Goal: Transaction & Acquisition: Purchase product/service

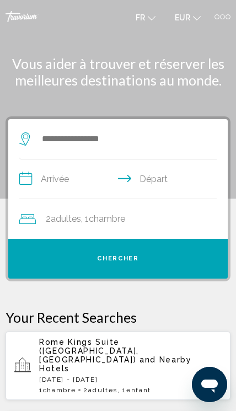
click at [129, 345] on span "Rome Kings Suite ([GEOGRAPHIC_DATA], [GEOGRAPHIC_DATA])" at bounding box center [89, 350] width 100 height 26
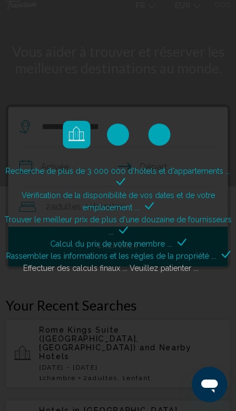
scroll to position [13, 0]
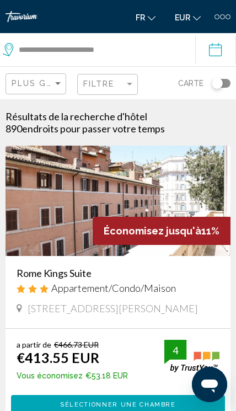
click at [131, 274] on h3 "Rome Kings Suite" at bounding box center [118, 273] width 203 height 12
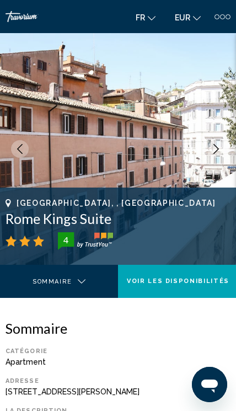
click at [213, 152] on icon "Next image" at bounding box center [216, 149] width 10 height 10
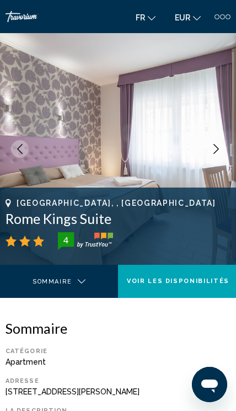
click at [216, 155] on button "Next image" at bounding box center [216, 149] width 18 height 18
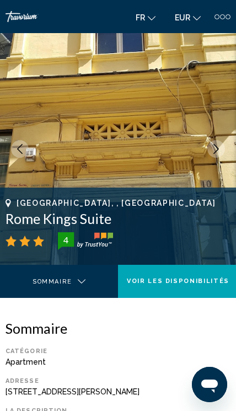
click at [209, 162] on img "Main content" at bounding box center [118, 149] width 236 height 232
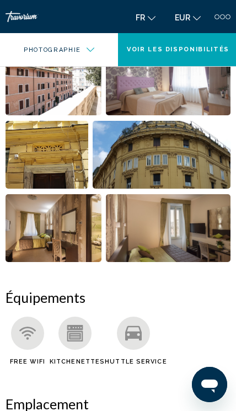
click at [217, 48] on span "Voir les disponibilités" at bounding box center [178, 49] width 103 height 7
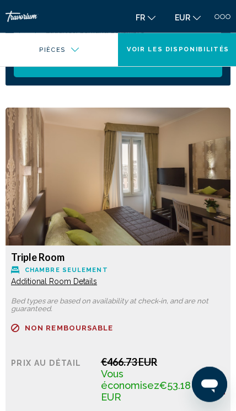
scroll to position [1348, 0]
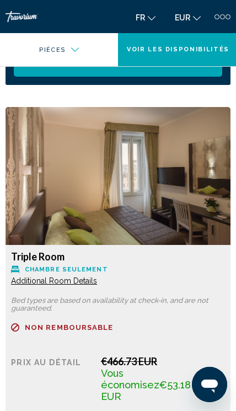
click at [88, 285] on span "Additional Room Details" at bounding box center [54, 280] width 86 height 9
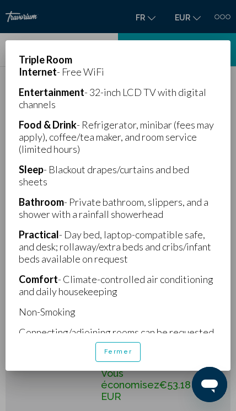
scroll to position [217, 0]
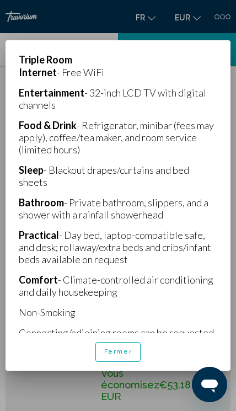
click at [125, 362] on button "Fermer" at bounding box center [118, 352] width 46 height 20
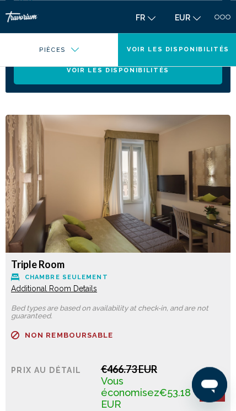
scroll to position [1340, 0]
click at [202, 221] on img "Main content" at bounding box center [118, 184] width 225 height 138
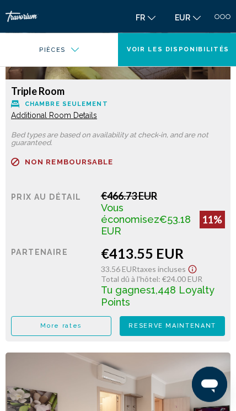
scroll to position [1514, 0]
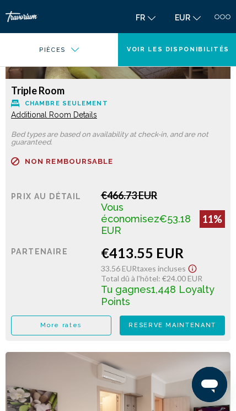
click at [198, 321] on span "Reserve maintenant" at bounding box center [172, 324] width 88 height 7
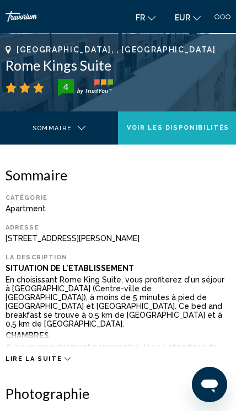
click at [202, 140] on button "Voir les disponibilités" at bounding box center [178, 127] width 120 height 33
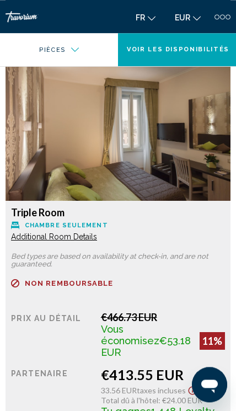
scroll to position [1402, 0]
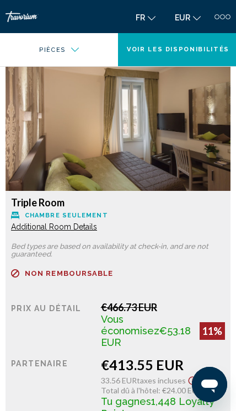
click at [33, 225] on span "Additional Room Details" at bounding box center [54, 226] width 86 height 9
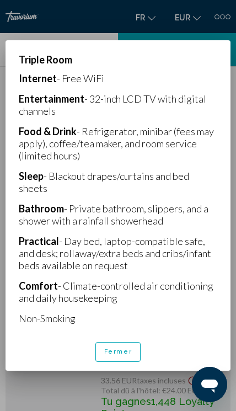
scroll to position [213, 0]
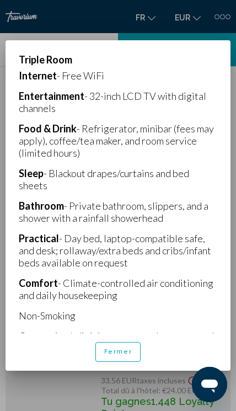
click at [134, 243] on p "Practical - Day bed, laptop-compatible safe, and desk; rollaway/extra beds and …" at bounding box center [118, 250] width 198 height 36
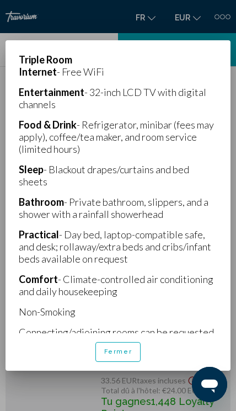
scroll to position [217, 0]
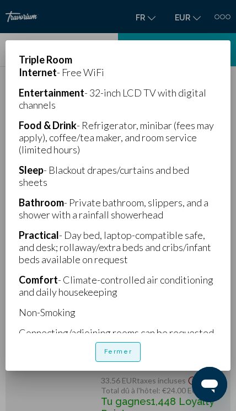
click at [122, 362] on button "Fermer" at bounding box center [118, 352] width 46 height 20
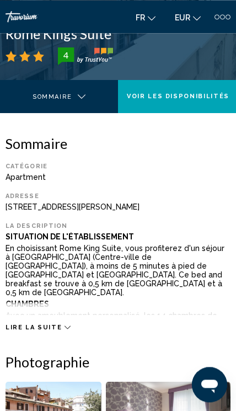
scroll to position [184, 0]
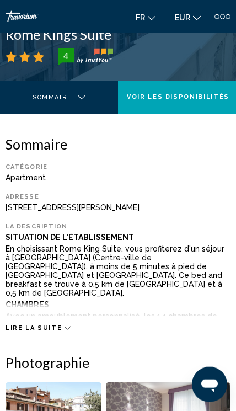
click at [58, 314] on div "Lire la suite" at bounding box center [118, 317] width 225 height 30
click at [57, 324] on span "Lire la suite" at bounding box center [34, 327] width 56 height 7
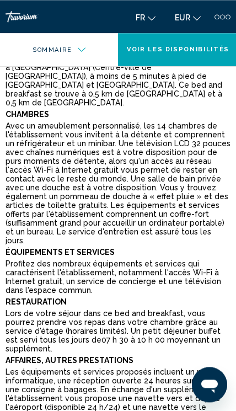
scroll to position [375, 0]
click at [190, 51] on span "Voir les disponibilités" at bounding box center [178, 49] width 103 height 7
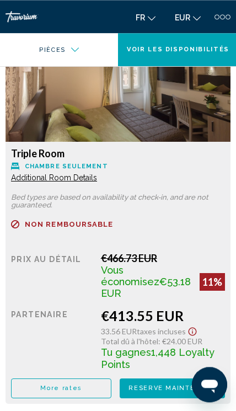
scroll to position [1749, 0]
click at [186, 384] on span "Reserve maintenant" at bounding box center [172, 387] width 88 height 7
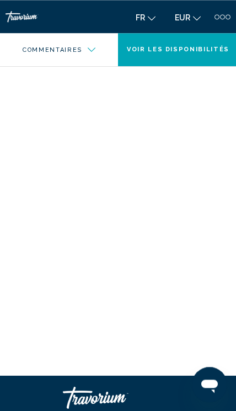
scroll to position [3992, 0]
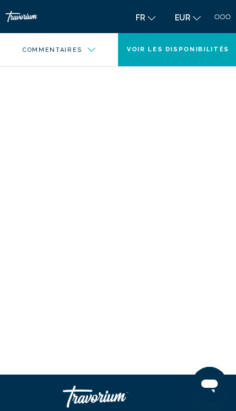
click at [93, 53] on div "Main content" at bounding box center [54, 56] width 93 height 11
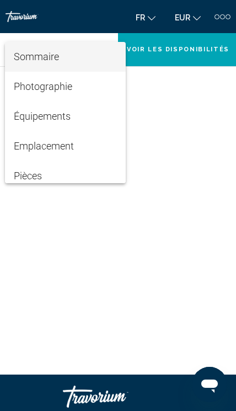
click at [162, 145] on div at bounding box center [118, 205] width 236 height 411
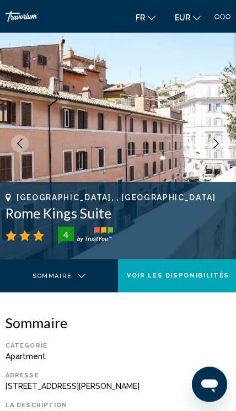
scroll to position [0, 0]
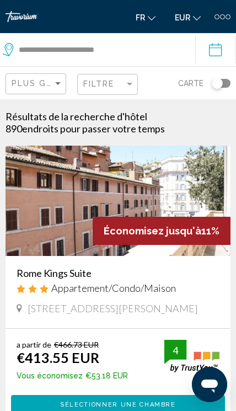
click at [217, 77] on button "Toggle map" at bounding box center [216, 83] width 27 height 33
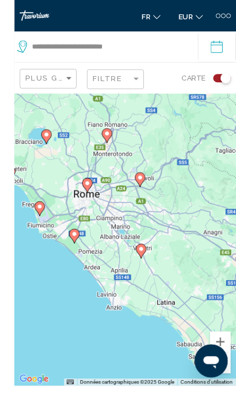
scroll to position [37, 0]
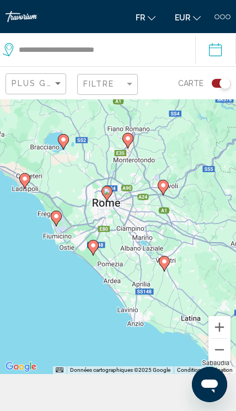
click at [229, 338] on button "Zoom avant" at bounding box center [219, 327] width 22 height 22
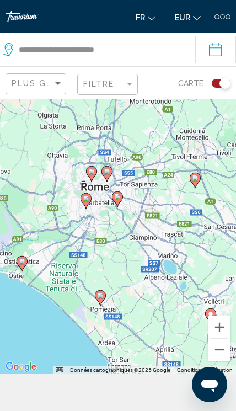
click at [234, 374] on div "Pour activer le glissement avec le clavier, appuyez sur Alt+Entrée. Une fois ce…" at bounding box center [118, 217] width 236 height 311
click at [226, 381] on button "Ouvrir la fenêtre de messagerie" at bounding box center [209, 384] width 35 height 35
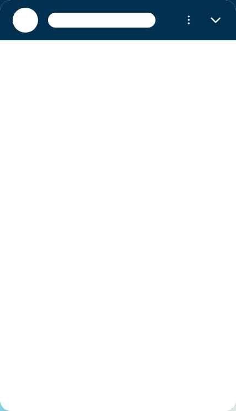
scroll to position [0, 0]
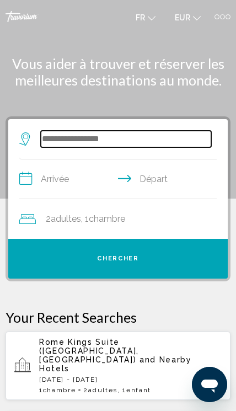
click at [157, 145] on input "Search widget" at bounding box center [126, 139] width 170 height 17
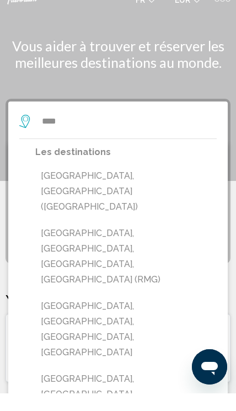
click at [103, 183] on button "[GEOGRAPHIC_DATA], [GEOGRAPHIC_DATA] ([GEOGRAPHIC_DATA])" at bounding box center [125, 209] width 181 height 52
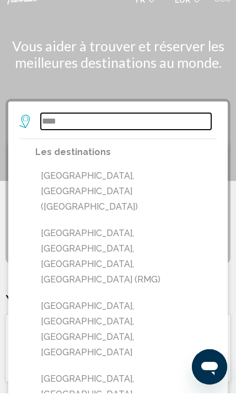
type input "**********"
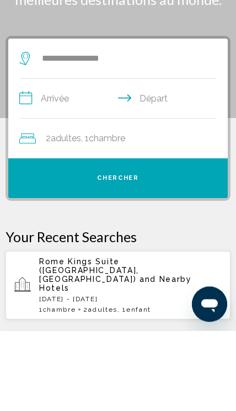
click at [76, 159] on input "**********" at bounding box center [120, 180] width 202 height 42
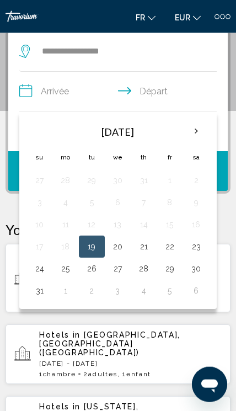
scroll to position [88, 0]
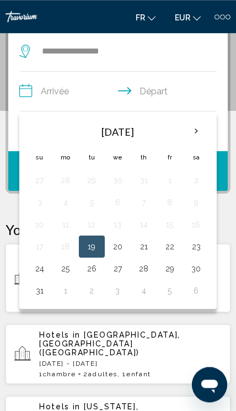
click at [196, 135] on th "Next month" at bounding box center [196, 131] width 24 height 24
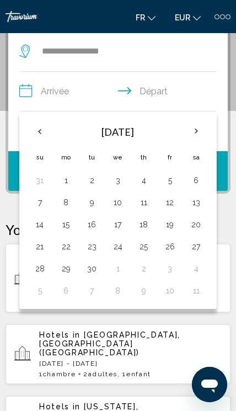
click at [177, 247] on button "26" at bounding box center [170, 246] width 14 height 15
click at [197, 248] on button "27" at bounding box center [196, 246] width 14 height 15
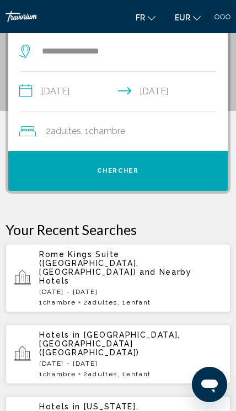
click at [76, 100] on input "**********" at bounding box center [120, 93] width 202 height 42
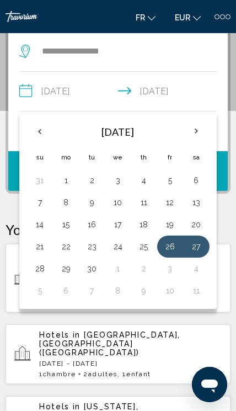
scroll to position [80, 0]
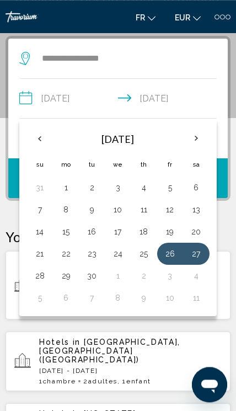
click at [203, 252] on button "27" at bounding box center [196, 253] width 14 height 15
click at [66, 275] on button "29" at bounding box center [66, 275] width 14 height 15
type input "**********"
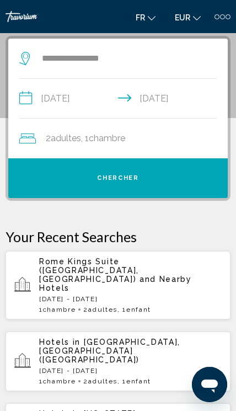
click at [169, 138] on div "2 Adulte Adultes , 1 Chambre pièces" at bounding box center [123, 138] width 208 height 15
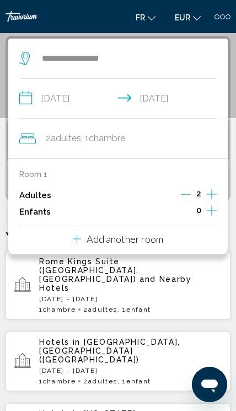
click at [212, 208] on icon "Increment children" at bounding box center [212, 211] width 10 height 10
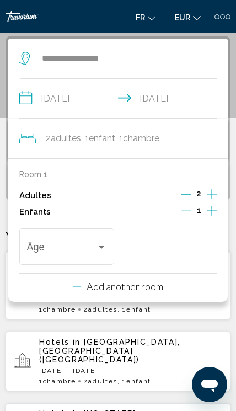
click at [104, 245] on div "Travelers: 2 adults, 1 child" at bounding box center [101, 247] width 10 height 9
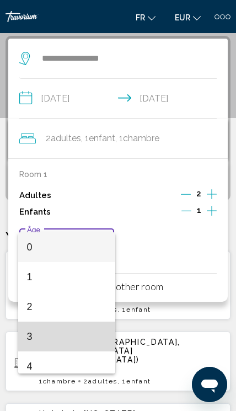
click at [36, 331] on span "3" at bounding box center [67, 336] width 80 height 30
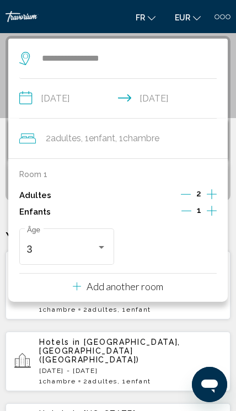
click at [170, 138] on div "2 Adulte Adultes , 1 Enfant Enfants , 1 Chambre pièces" at bounding box center [123, 138] width 208 height 15
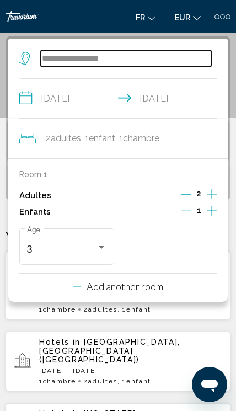
click at [203, 60] on input "**********" at bounding box center [126, 58] width 170 height 17
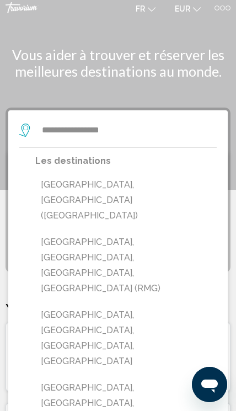
click at [94, 185] on button "[GEOGRAPHIC_DATA], [GEOGRAPHIC_DATA] ([GEOGRAPHIC_DATA])" at bounding box center [125, 200] width 181 height 52
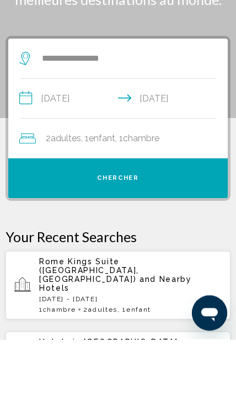
click at [147, 230] on button "Chercher" at bounding box center [117, 250] width 219 height 40
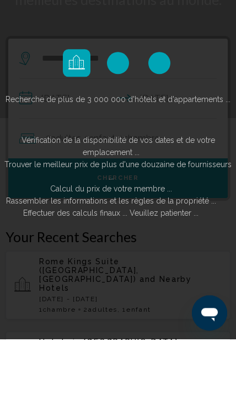
scroll to position [80, 0]
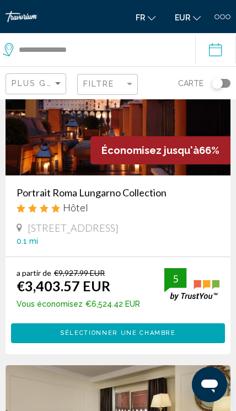
scroll to position [18, 0]
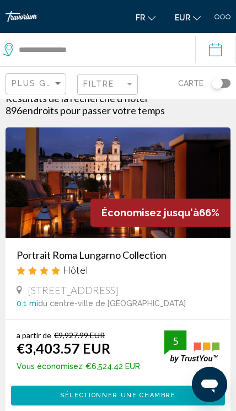
click at [215, 83] on div "Toggle map" at bounding box center [217, 83] width 11 height 11
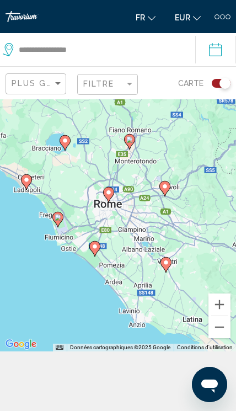
click at [223, 315] on button "Zoom avant" at bounding box center [219, 304] width 22 height 22
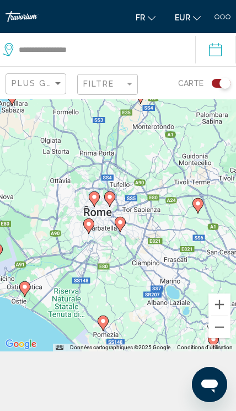
click at [227, 315] on button "Zoom avant" at bounding box center [219, 304] width 22 height 22
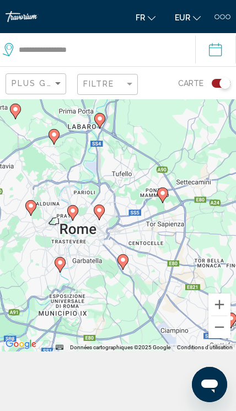
click at [223, 315] on button "Zoom avant" at bounding box center [219, 304] width 22 height 22
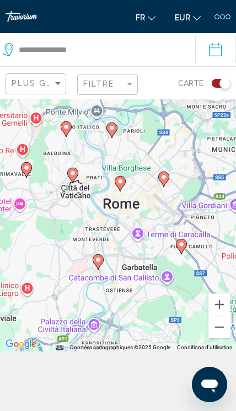
click at [224, 315] on button "Zoom avant" at bounding box center [219, 304] width 22 height 22
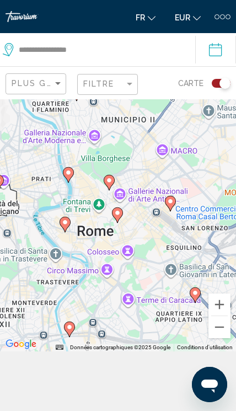
click at [120, 216] on image "Main content" at bounding box center [117, 212] width 7 height 7
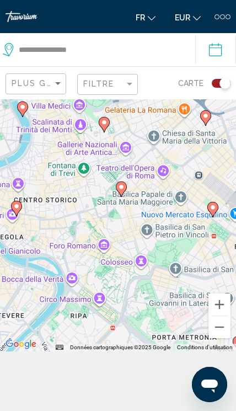
click at [227, 82] on div "Toggle map" at bounding box center [224, 83] width 11 height 11
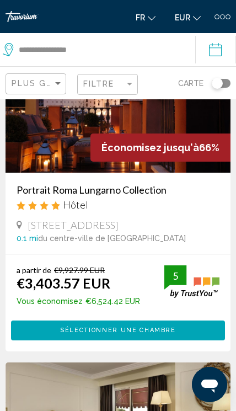
scroll to position [0, 0]
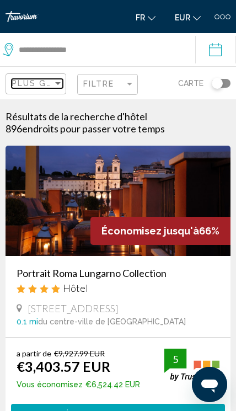
click at [52, 84] on div "Plus grandes économies" at bounding box center [32, 83] width 41 height 9
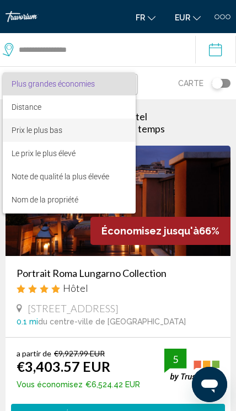
click at [60, 130] on span "Prix le plus bas" at bounding box center [37, 130] width 51 height 9
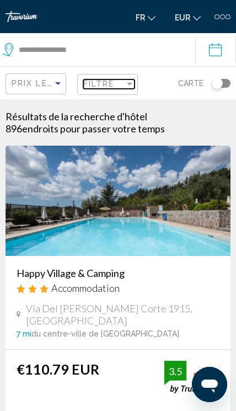
click at [128, 83] on div "Filter" at bounding box center [130, 84] width 6 height 3
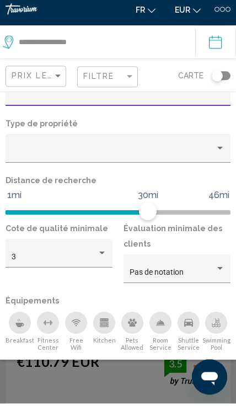
scroll to position [61, 0]
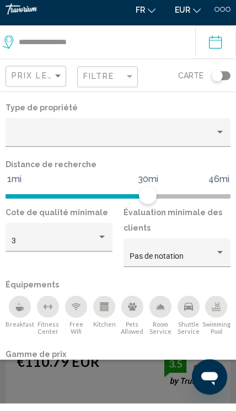
click at [217, 138] on div "Property type" at bounding box center [220, 139] width 6 height 3
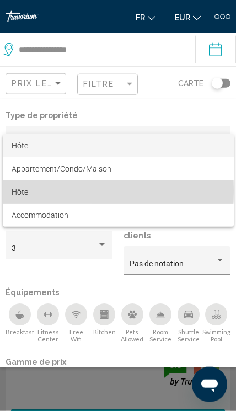
click at [23, 191] on span "Hôtel" at bounding box center [21, 191] width 18 height 9
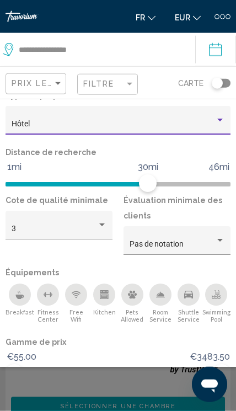
scroll to position [80, 0]
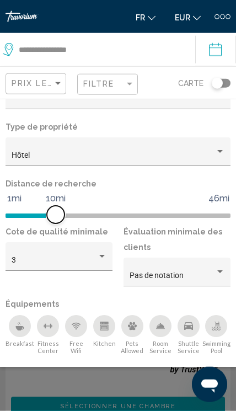
scroll to position [49, 0]
click at [100, 257] on div "Hotel Filters" at bounding box center [102, 256] width 6 height 3
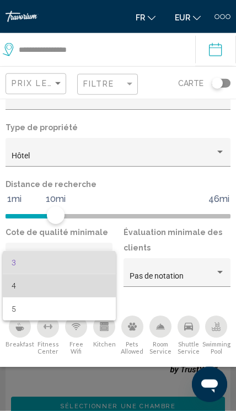
click at [29, 283] on span "4" at bounding box center [59, 285] width 95 height 23
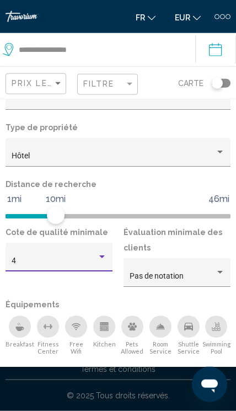
click at [216, 272] on div "Hotel Filters" at bounding box center [220, 271] width 10 height 9
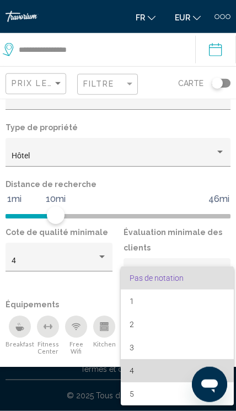
click at [133, 370] on span "4" at bounding box center [177, 370] width 95 height 23
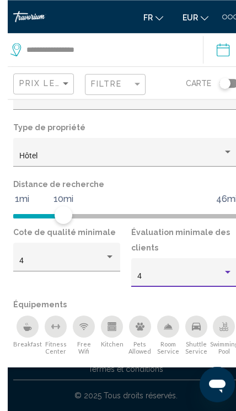
scroll to position [59, 0]
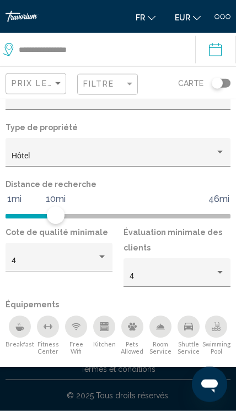
click at [157, 402] on span "Hotel Filters" at bounding box center [85, 404] width 142 height 18
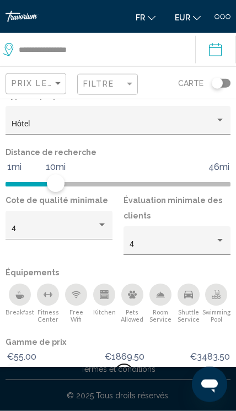
scroll to position [80, 0]
click at [162, 399] on button "Montrer les résultats" at bounding box center [159, 404] width 117 height 20
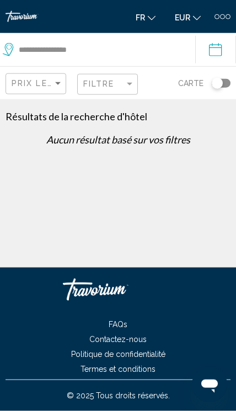
scroll to position [0, 0]
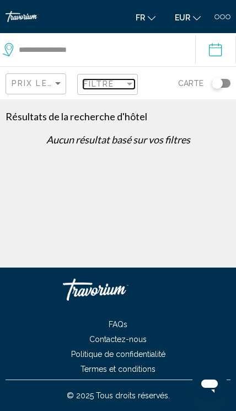
click at [127, 84] on div "Filter" at bounding box center [130, 84] width 6 height 3
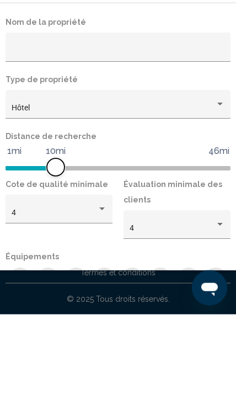
scroll to position [59, 0]
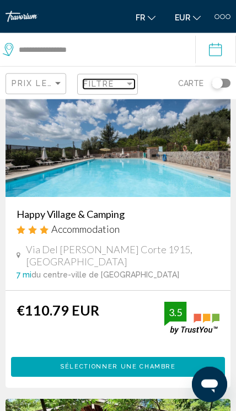
click at [127, 84] on div "Filter" at bounding box center [130, 84] width 6 height 3
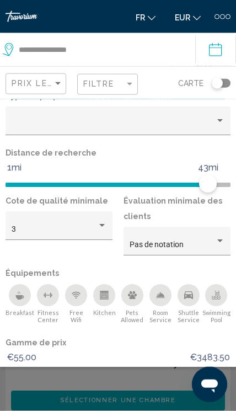
scroll to position [326, 0]
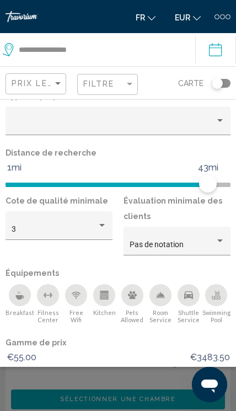
click at [170, 403] on span "Montrer les résultats" at bounding box center [160, 403] width 100 height 7
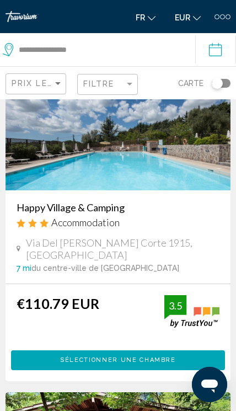
scroll to position [0, 0]
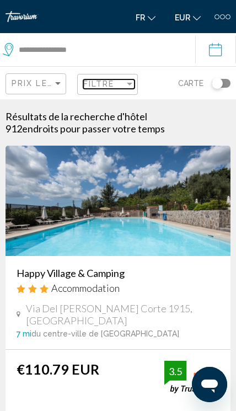
click at [124, 85] on div "Filtre" at bounding box center [103, 83] width 41 height 9
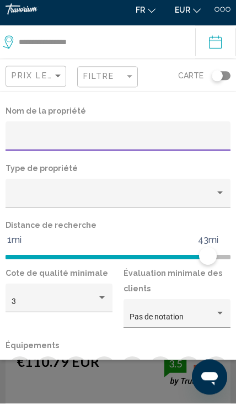
click at [221, 199] on div "Property type" at bounding box center [220, 200] width 6 height 3
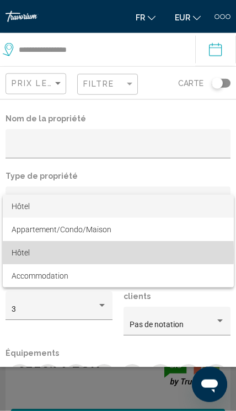
click at [22, 254] on span "Hôtel" at bounding box center [21, 252] width 18 height 9
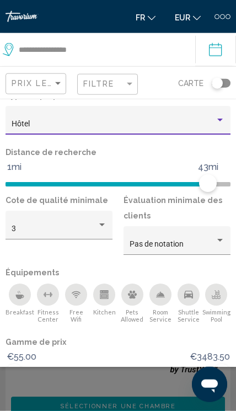
scroll to position [80, 0]
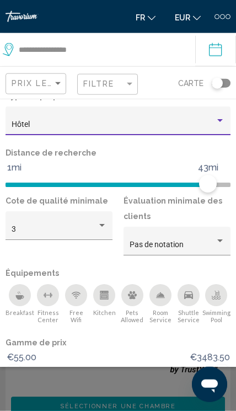
click at [142, 402] on span "Montrer les résultats" at bounding box center [160, 403] width 100 height 7
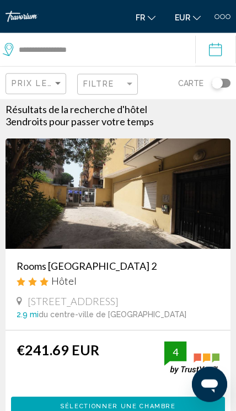
click at [132, 76] on div "Filtre" at bounding box center [108, 84] width 51 height 20
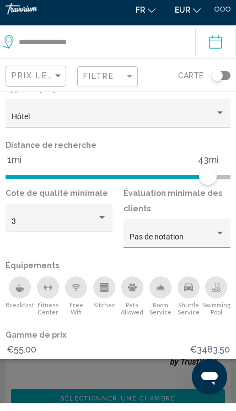
click at [98, 221] on div "Hotel Filters" at bounding box center [102, 225] width 10 height 9
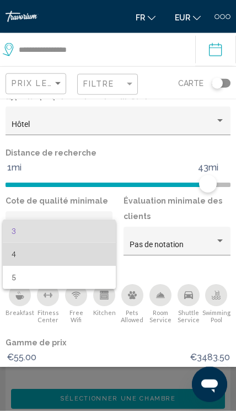
click at [50, 254] on span "4" at bounding box center [59, 254] width 95 height 23
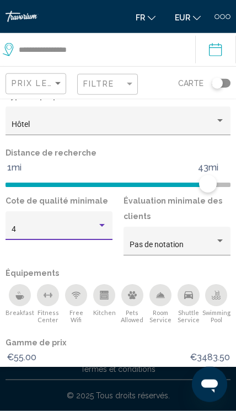
click at [156, 400] on span "Montrer les résultats" at bounding box center [160, 403] width 100 height 7
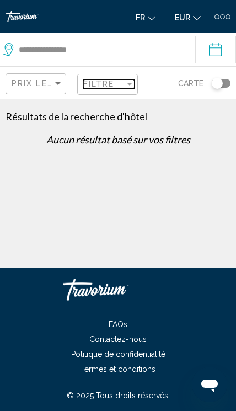
click at [128, 84] on div "Filter" at bounding box center [130, 84] width 6 height 3
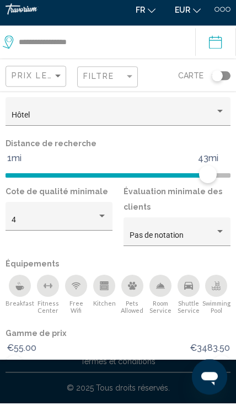
scroll to position [80, 0]
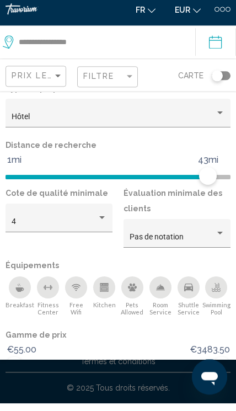
click at [100, 224] on div "Hotel Filters" at bounding box center [102, 225] width 6 height 3
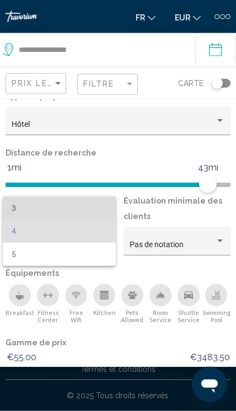
click at [72, 210] on span "3" at bounding box center [59, 207] width 95 height 23
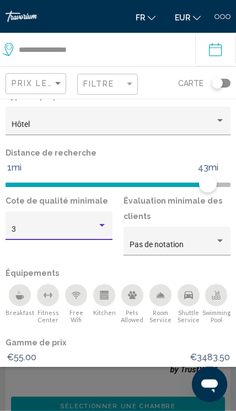
click at [167, 400] on span "Montrer les résultats" at bounding box center [160, 403] width 100 height 7
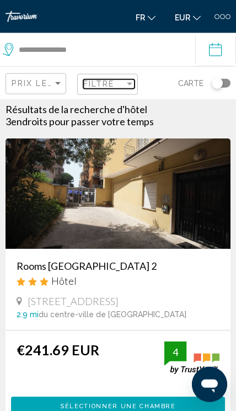
click at [128, 84] on div "Filter" at bounding box center [130, 84] width 6 height 3
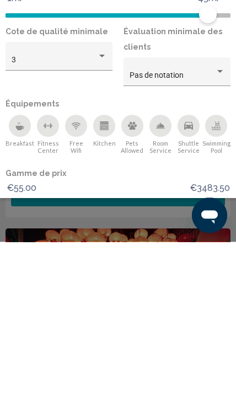
scroll to position [357, 0]
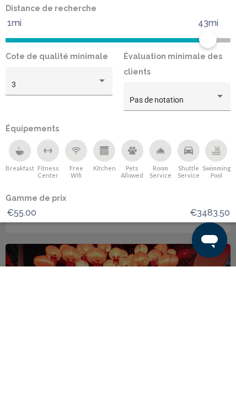
click at [191, 291] on icon "Shuttle Service" at bounding box center [188, 295] width 9 height 8
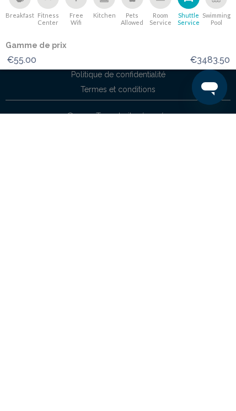
scroll to position [204, 0]
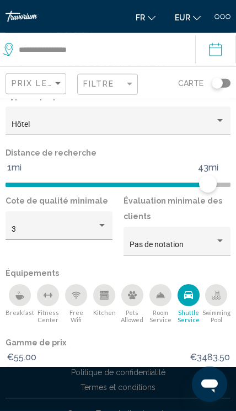
click at [156, 405] on span "Montrer les résultats" at bounding box center [160, 403] width 100 height 7
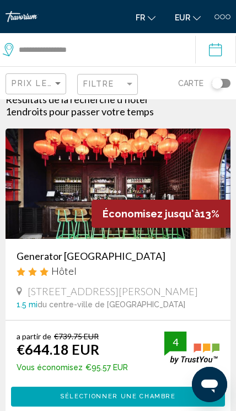
scroll to position [15, 0]
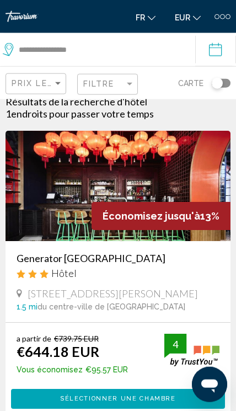
click at [178, 201] on img "Main content" at bounding box center [118, 186] width 225 height 110
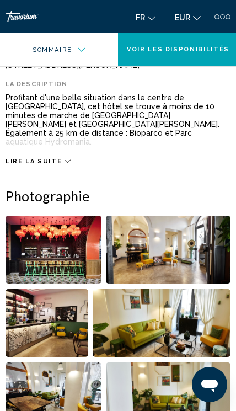
scroll to position [327, 0]
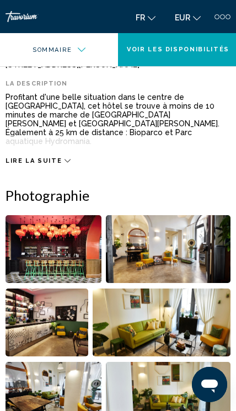
click at [57, 157] on span "Lire la suite" at bounding box center [34, 160] width 56 height 7
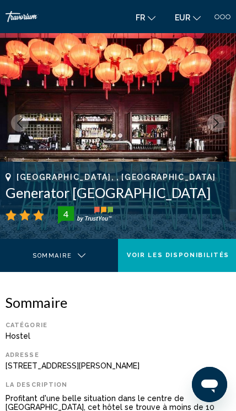
scroll to position [0, 0]
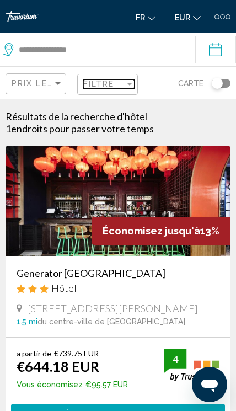
click at [128, 86] on div "Filter" at bounding box center [130, 83] width 10 height 9
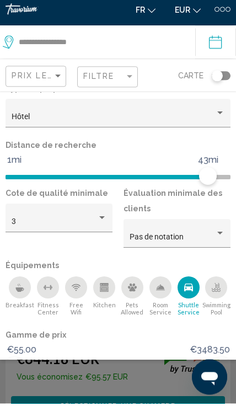
scroll to position [7, 0]
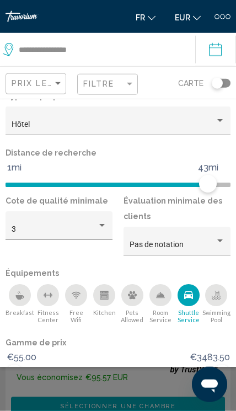
click at [73, 401] on span "Réinitialiser" at bounding box center [53, 403] width 55 height 7
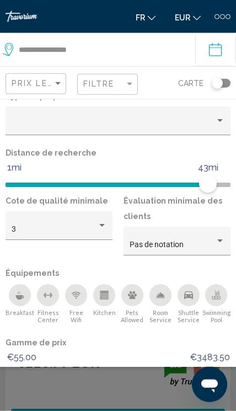
click at [75, 402] on span "Réinitialiser" at bounding box center [53, 403] width 55 height 7
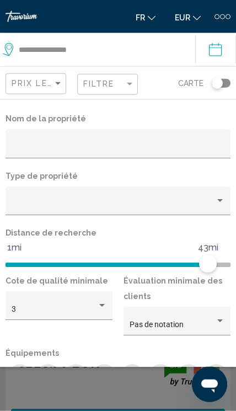
click at [217, 203] on div "Property type" at bounding box center [220, 200] width 10 height 9
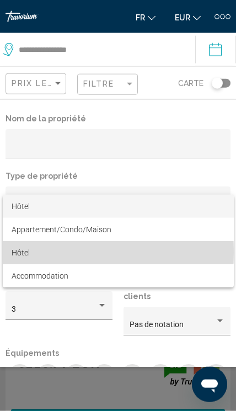
click at [21, 252] on span "Hôtel" at bounding box center [21, 252] width 18 height 9
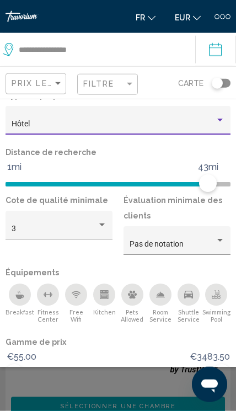
scroll to position [80, 0]
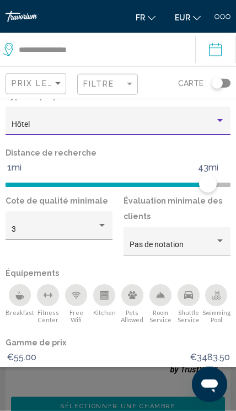
click at [146, 402] on span "Montrer les résultats" at bounding box center [160, 403] width 100 height 7
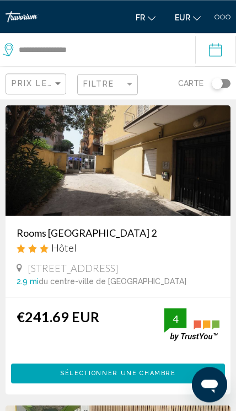
scroll to position [0, 0]
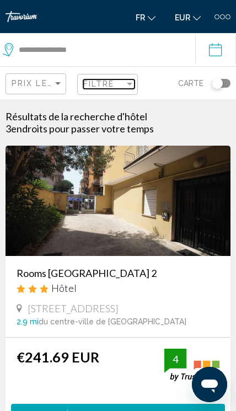
click at [104, 87] on span "Filtre" at bounding box center [98, 83] width 31 height 9
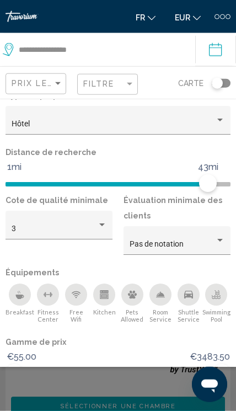
scroll to position [80, 0]
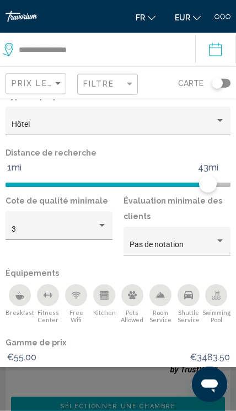
click at [73, 402] on span "Réinitialiser" at bounding box center [53, 403] width 55 height 7
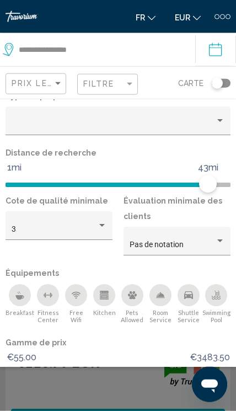
click at [162, 399] on button "Montrer les résultats" at bounding box center [159, 404] width 117 height 20
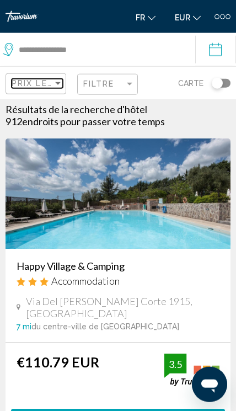
click at [56, 87] on div "Sort by" at bounding box center [58, 83] width 10 height 9
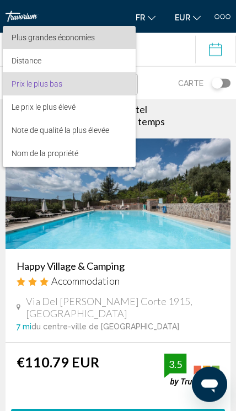
click at [94, 40] on span "Plus grandes économies" at bounding box center [53, 37] width 83 height 9
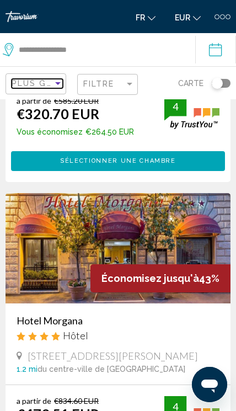
scroll to position [2688, 0]
click at [186, 244] on img "Main content" at bounding box center [118, 248] width 225 height 110
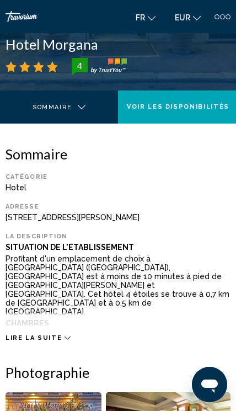
scroll to position [175, 0]
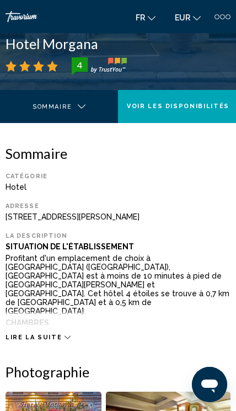
click at [58, 337] on span "Lire la suite" at bounding box center [34, 337] width 56 height 7
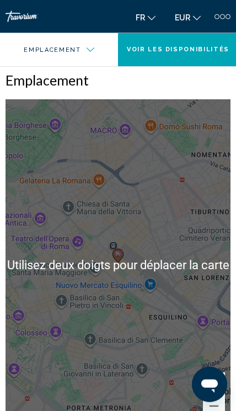
scroll to position [1154, 0]
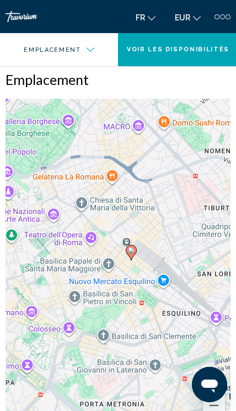
click at [214, 394] on button "Zoom arrière" at bounding box center [214, 405] width 22 height 22
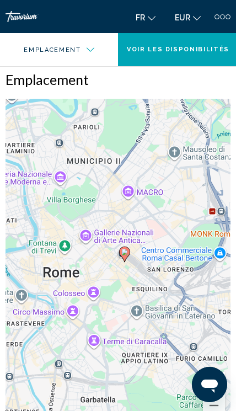
click at [212, 372] on button "Zoom avant" at bounding box center [214, 383] width 22 height 22
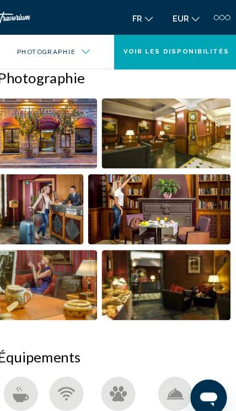
scroll to position [724, 0]
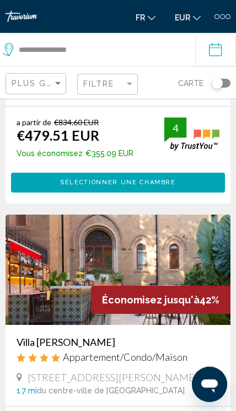
scroll to position [2968, 0]
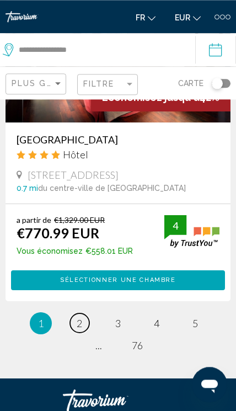
click at [78, 317] on span "2" at bounding box center [80, 323] width 6 height 12
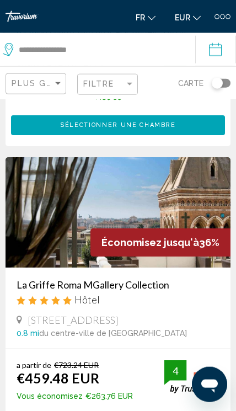
scroll to position [889, 0]
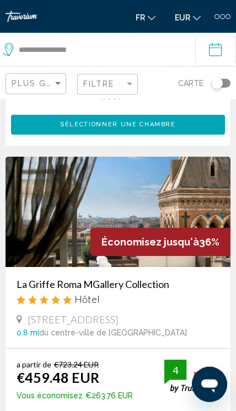
click at [147, 282] on h3 "La Griffe Roma MGallery Collection" at bounding box center [118, 284] width 203 height 12
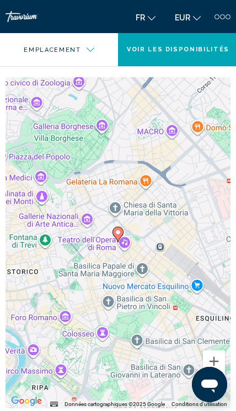
scroll to position [866, 0]
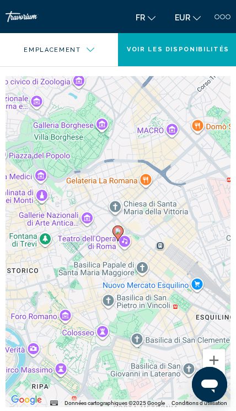
click at [216, 380] on button "Zoom arrière" at bounding box center [214, 383] width 22 height 22
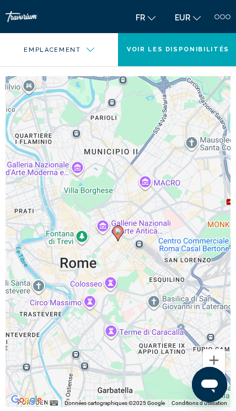
click at [214, 380] on button "Zoom arrière" at bounding box center [214, 383] width 22 height 22
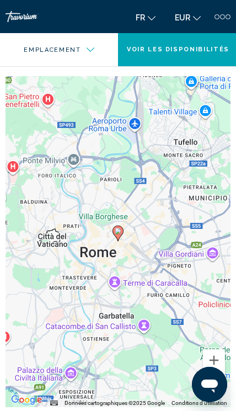
click at [216, 356] on button "Zoom avant" at bounding box center [214, 360] width 22 height 22
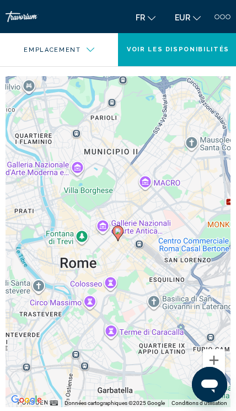
click at [217, 357] on button "Zoom avant" at bounding box center [214, 360] width 22 height 22
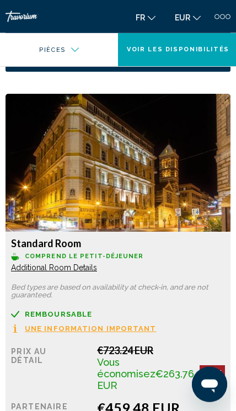
scroll to position [1367, 0]
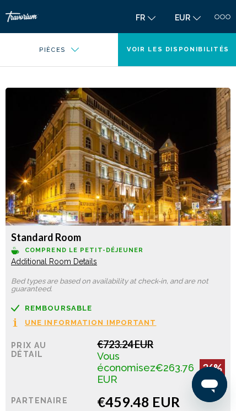
click at [82, 266] on span "Additional Room Details" at bounding box center [54, 261] width 86 height 9
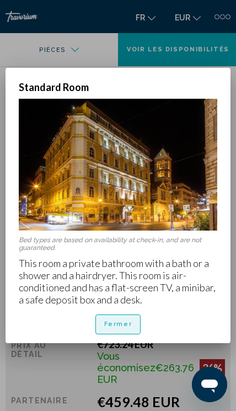
click at [132, 325] on button "Fermer" at bounding box center [118, 324] width 46 height 20
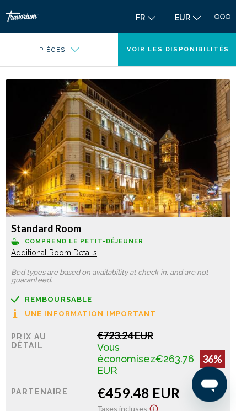
scroll to position [1377, 0]
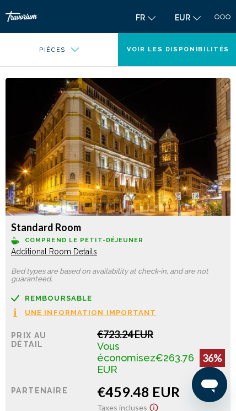
click at [129, 313] on span "Une information important" at bounding box center [91, 312] width 132 height 7
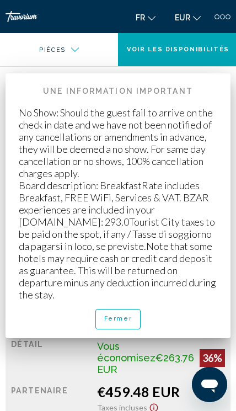
scroll to position [0, 0]
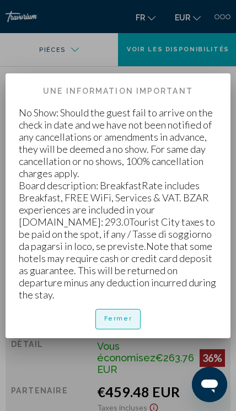
click at [126, 315] on span "Fermer" at bounding box center [118, 318] width 28 height 7
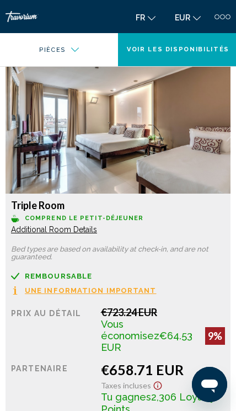
scroll to position [1804, 0]
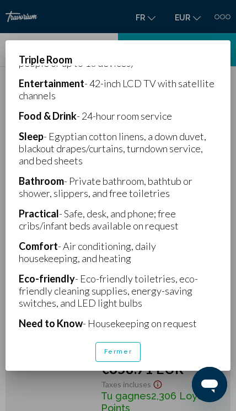
scroll to position [237, 0]
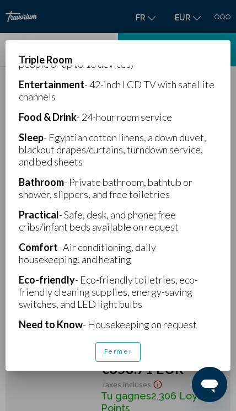
click at [128, 355] on span "Fermer" at bounding box center [118, 351] width 28 height 7
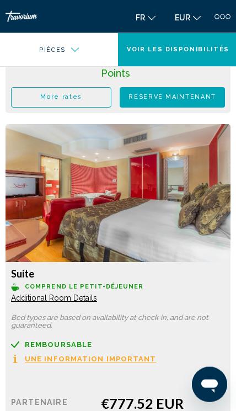
scroll to position [2919, 0]
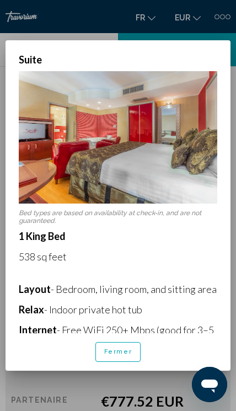
scroll to position [-1, 0]
click at [124, 355] on span "Fermer" at bounding box center [118, 351] width 28 height 7
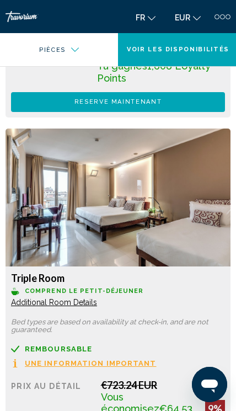
scroll to position [1734, 0]
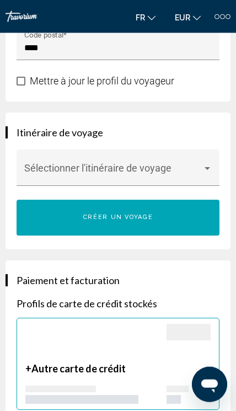
scroll to position [1199, 0]
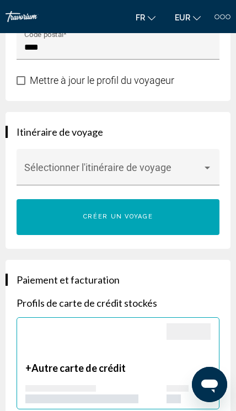
click at [205, 166] on div "Main content" at bounding box center [208, 167] width 6 height 3
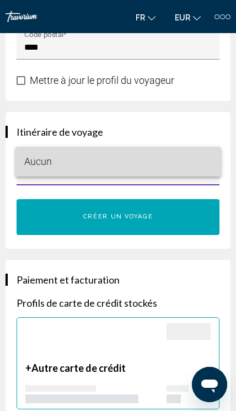
click at [195, 167] on span "Aucun" at bounding box center [118, 162] width 188 height 30
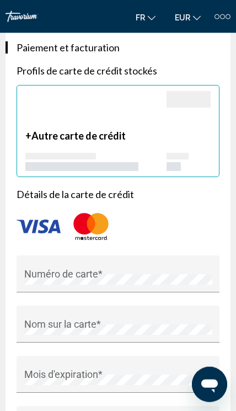
scroll to position [1433, 0]
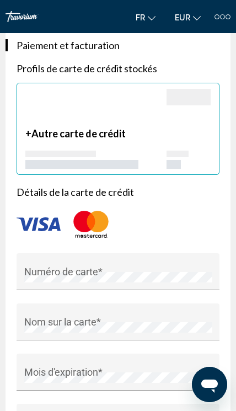
click at [134, 261] on div "Numéro de carte *" at bounding box center [118, 275] width 188 height 29
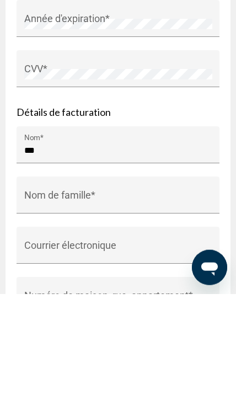
scroll to position [1714, 0]
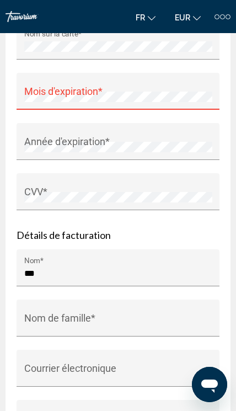
click at [85, 268] on input "***" at bounding box center [118, 273] width 188 height 10
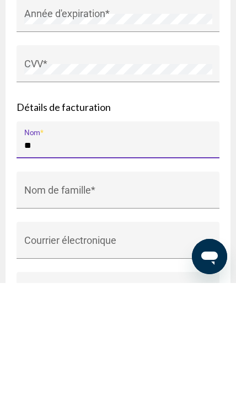
type input "*"
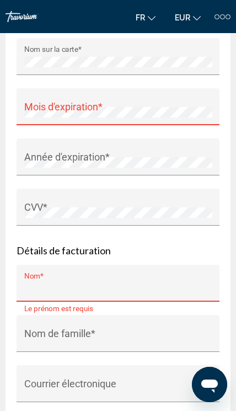
click at [160, 96] on div "Mois d'expiration *" at bounding box center [118, 110] width 188 height 29
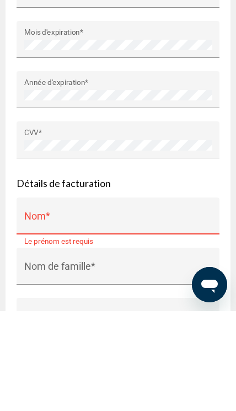
scroll to position [1766, 0]
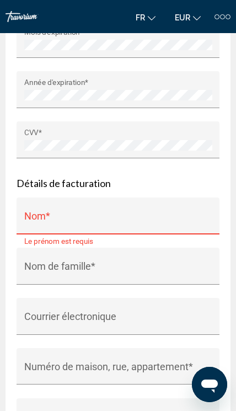
click at [154, 217] on input "Nom *" at bounding box center [118, 222] width 188 height 10
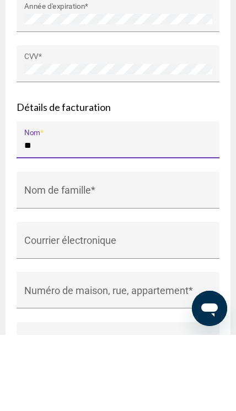
type input "*"
type input "********"
click at [175, 255] on div "Nom de famille *" at bounding box center [118, 269] width 188 height 29
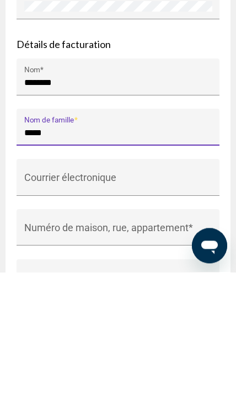
type input "*****"
click at [184, 317] on input "Courrier électronique" at bounding box center [118, 322] width 188 height 10
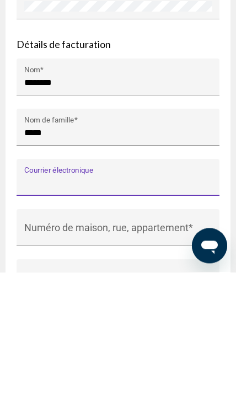
scroll to position [1785, 0]
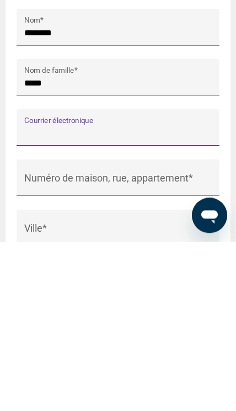
click at [166, 348] on input "Numéro de maison, rue, appartement *" at bounding box center [118, 353] width 188 height 10
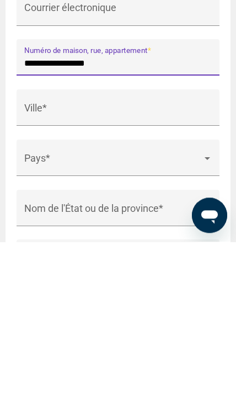
scroll to position [1908, 0]
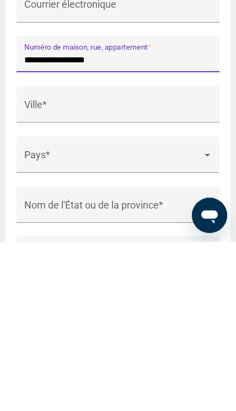
type input "**********"
click at [141, 275] on input "Ville *" at bounding box center [118, 280] width 188 height 10
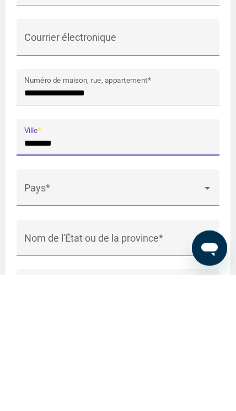
type input "********"
click at [206, 323] on div "Main content" at bounding box center [208, 324] width 6 height 3
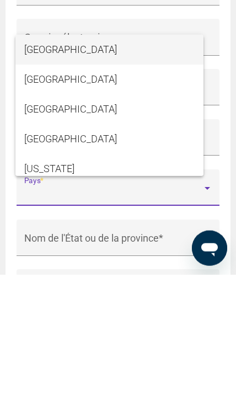
scroll to position [2045, 0]
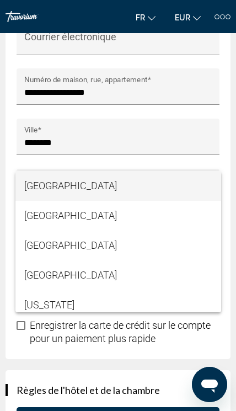
click at [127, 186] on div at bounding box center [118, 205] width 236 height 411
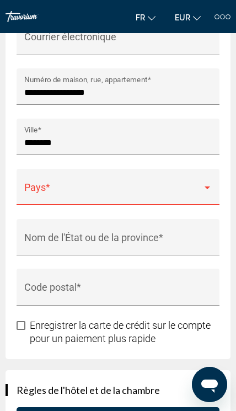
click at [123, 187] on span "Main content" at bounding box center [113, 192] width 178 height 11
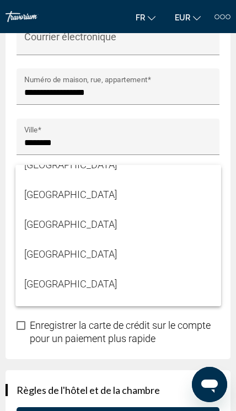
scroll to position [610, 0]
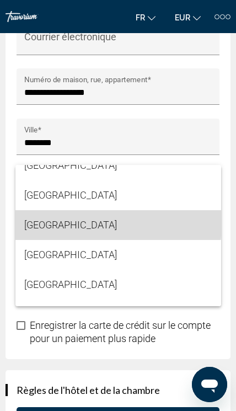
click at [44, 223] on span "[GEOGRAPHIC_DATA]" at bounding box center [118, 225] width 188 height 30
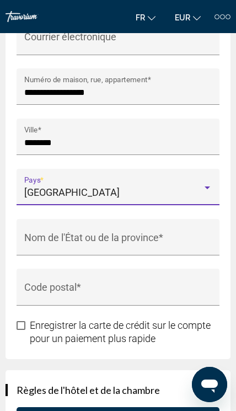
click at [168, 238] on input "Nom de l'État ou de la province *" at bounding box center [118, 243] width 188 height 10
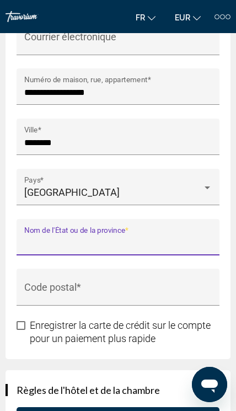
scroll to position [2045, 0]
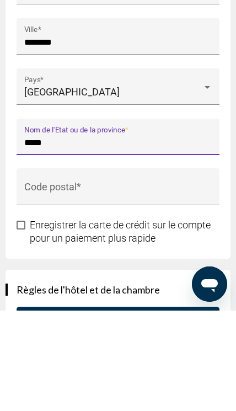
type input "*****"
click at [162, 288] on input "Code postal *" at bounding box center [118, 293] width 188 height 10
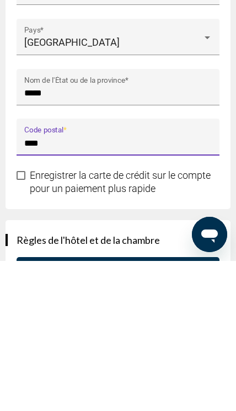
type input "****"
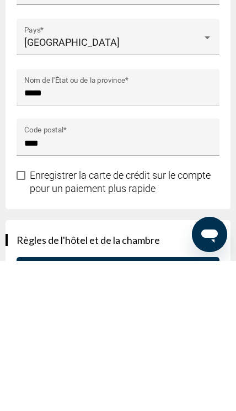
scroll to position [2195, 0]
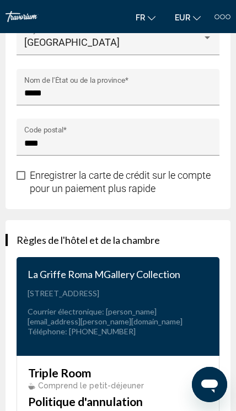
click at [30, 169] on span "Enregistrer la carte de crédit sur le compte pour un paiement plus rapide" at bounding box center [120, 181] width 181 height 25
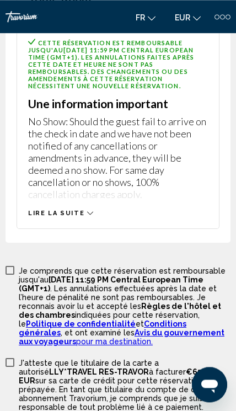
scroll to position [2570, 0]
click at [9, 266] on span "Main content" at bounding box center [10, 270] width 9 height 9
click at [9, 358] on span "Main content" at bounding box center [10, 362] width 9 height 9
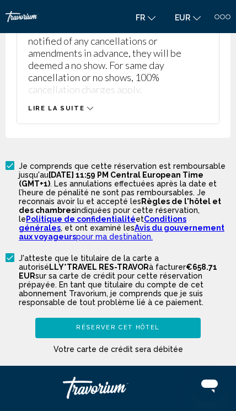
scroll to position [2674, 0]
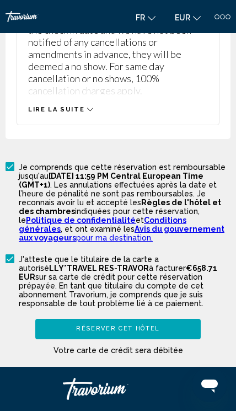
click at [143, 325] on span "Réserver cet hôtel" at bounding box center [118, 328] width 84 height 7
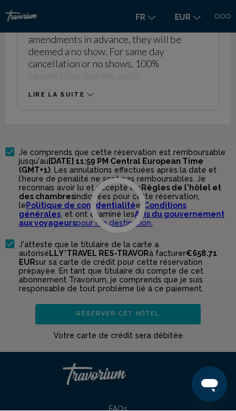
scroll to position [2688, 0]
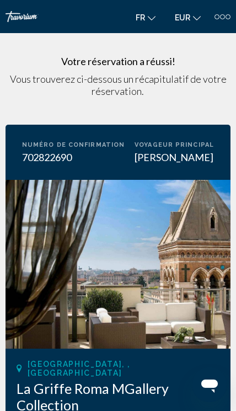
click at [21, 12] on div "Travorium" at bounding box center [33, 16] width 55 height 11
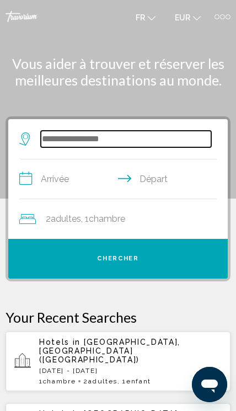
click at [56, 137] on input "Search widget" at bounding box center [126, 139] width 170 height 17
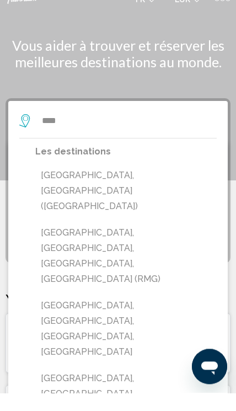
click at [56, 183] on button "[GEOGRAPHIC_DATA], [GEOGRAPHIC_DATA] ([GEOGRAPHIC_DATA])" at bounding box center [125, 209] width 181 height 52
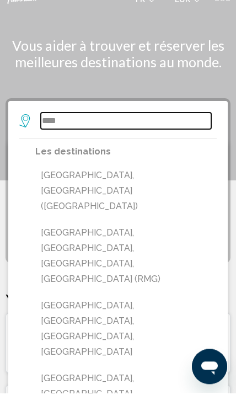
type input "**********"
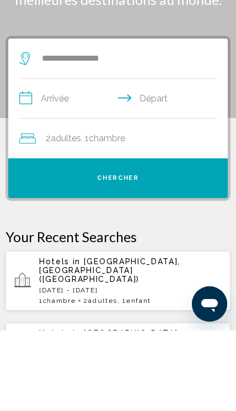
click at [59, 213] on span "Adultes" at bounding box center [66, 218] width 30 height 10
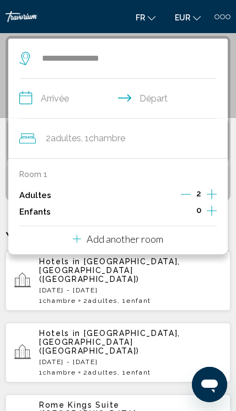
click at [215, 206] on icon "Increment children" at bounding box center [212, 210] width 10 height 13
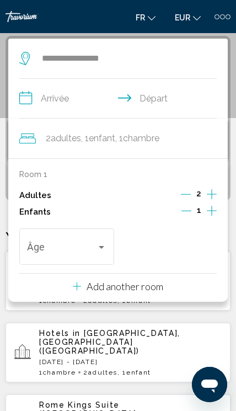
click at [99, 243] on div "Travelers: 2 adults, 1 child" at bounding box center [101, 247] width 10 height 9
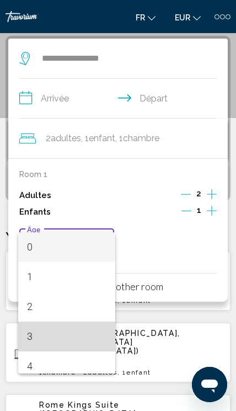
click at [43, 337] on span "3" at bounding box center [67, 336] width 80 height 30
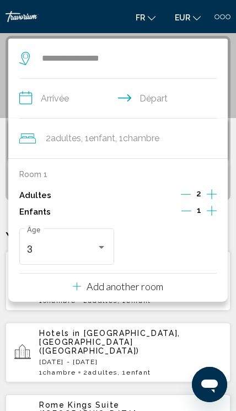
click at [51, 96] on input "**********" at bounding box center [120, 100] width 202 height 42
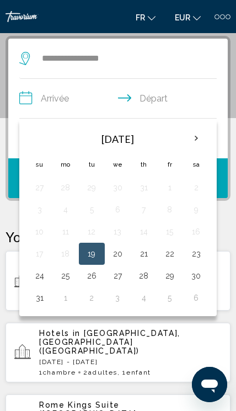
click at [200, 139] on th "Next month" at bounding box center [196, 138] width 24 height 24
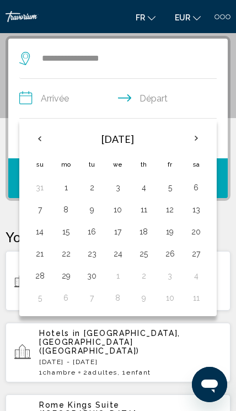
click at [195, 258] on button "27" at bounding box center [196, 253] width 14 height 15
click at [68, 279] on button "29" at bounding box center [66, 275] width 14 height 15
type input "**********"
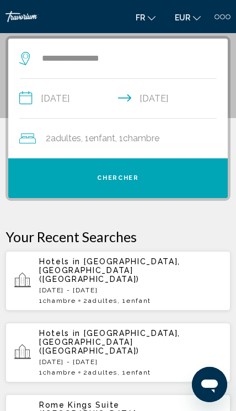
click at [172, 178] on button "Chercher" at bounding box center [117, 178] width 219 height 40
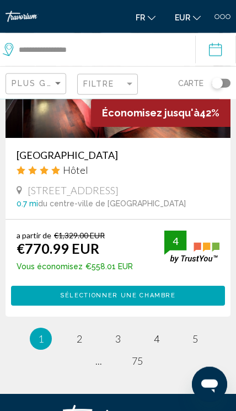
scroll to position [3455, 0]
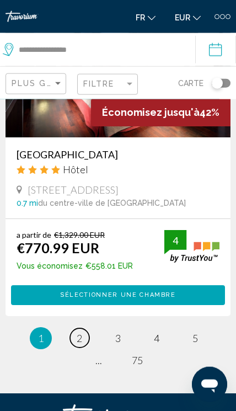
click at [84, 328] on link "page 2" at bounding box center [79, 337] width 19 height 19
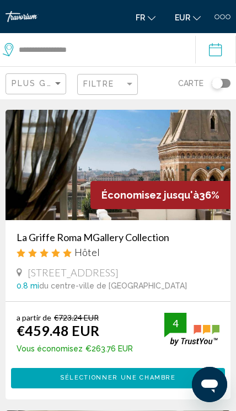
scroll to position [948, 0]
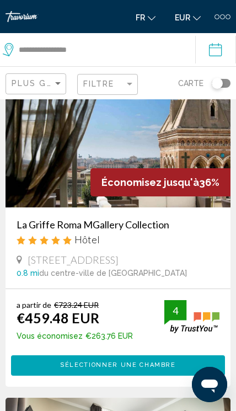
click at [164, 224] on h3 "La Griffe Roma MGallery Collection" at bounding box center [118, 224] width 203 height 12
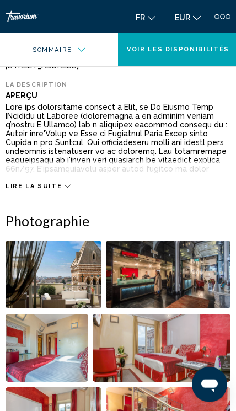
click at [193, 45] on button "Voir les disponibilités" at bounding box center [178, 49] width 120 height 33
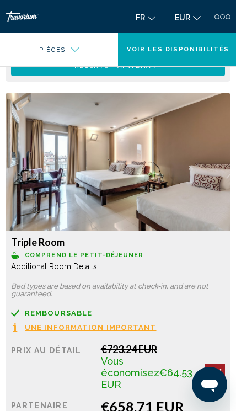
scroll to position [1798, 0]
